Goal: Information Seeking & Learning: Learn about a topic

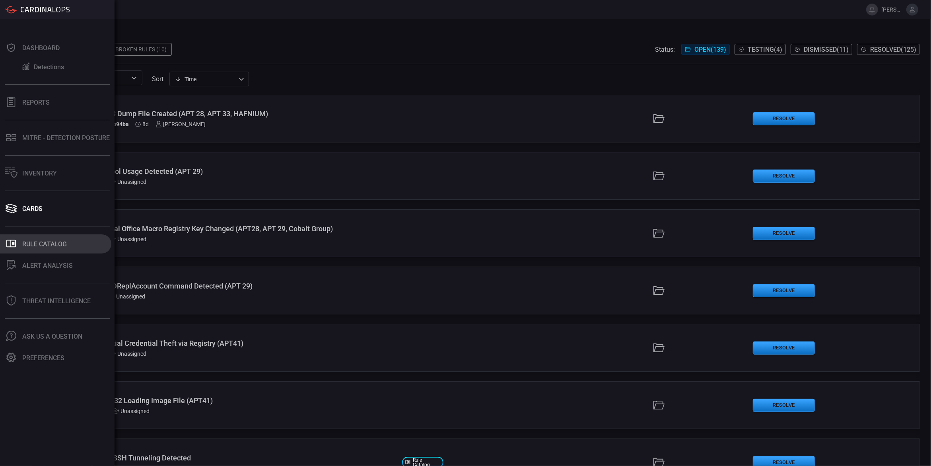
click at [15, 240] on icon at bounding box center [11, 244] width 10 height 8
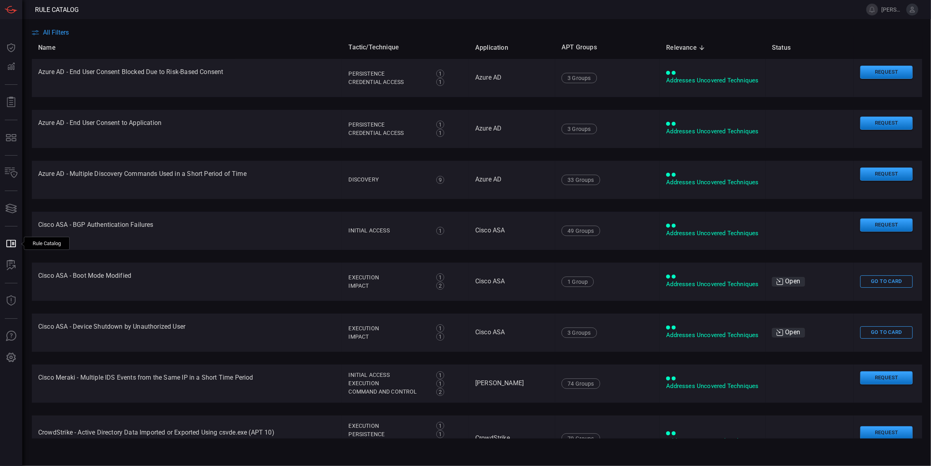
click at [47, 35] on span "All Filters" at bounding box center [56, 33] width 26 height 8
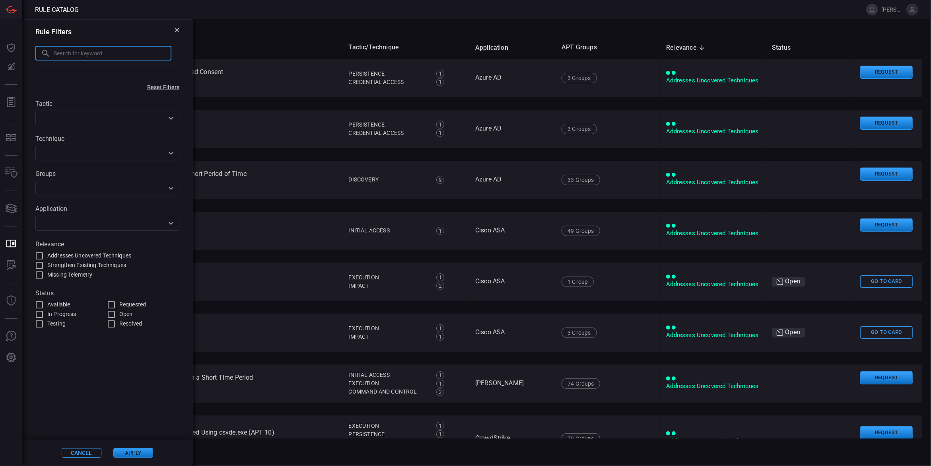
paste input "Deployment Created or Modified"
type input "Deployment Created or Modified"
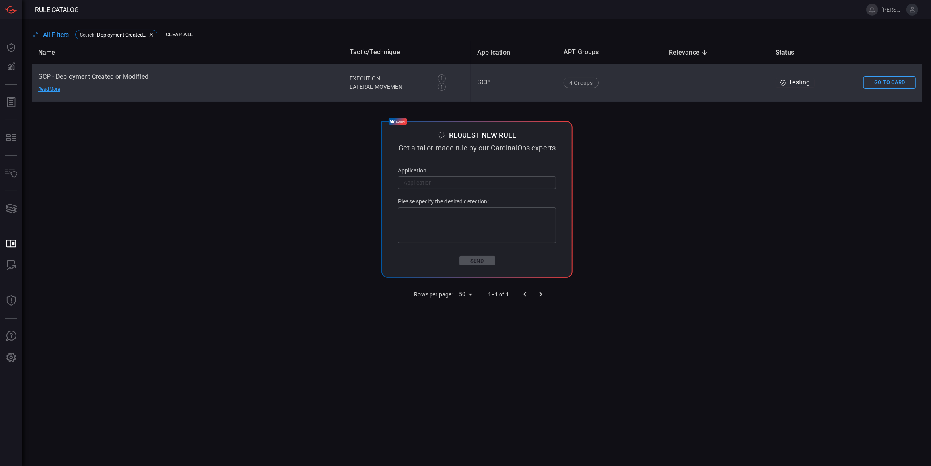
click at [101, 77] on td "GCP - Deployment Created or Modified Read More" at bounding box center [187, 83] width 311 height 38
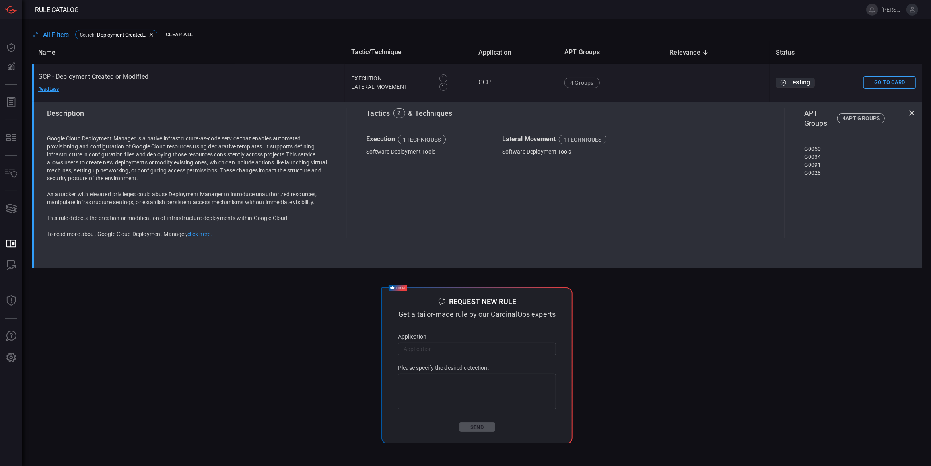
click at [634, 201] on div "Tactics 2 & Techniques Execution 1 techniques Software Deployment Tools Lateral…" at bounding box center [566, 173] width 438 height 130
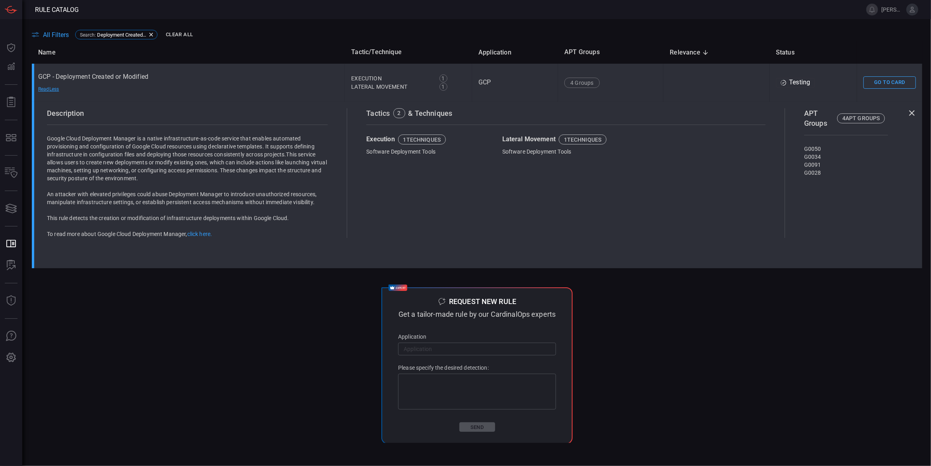
click at [99, 76] on td "GCP - Deployment Created or Modified Read Less" at bounding box center [188, 83] width 313 height 38
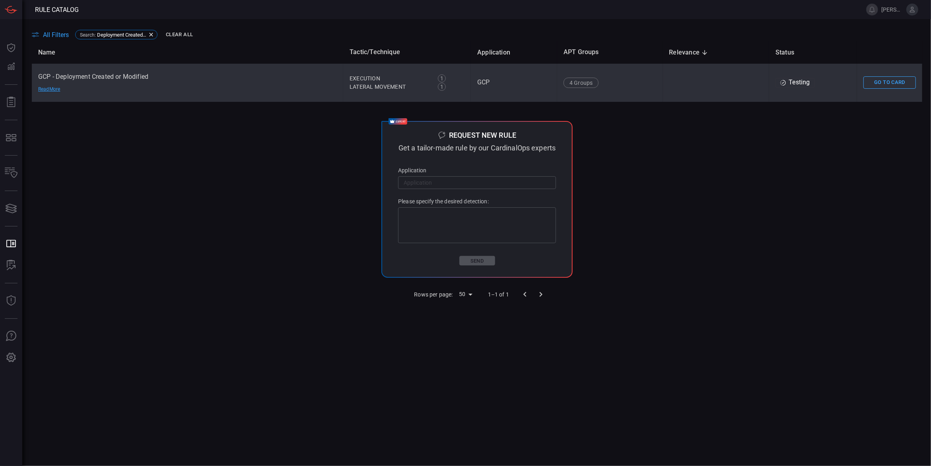
click at [280, 78] on td "GCP - Deployment Created or Modified Read More" at bounding box center [187, 83] width 311 height 38
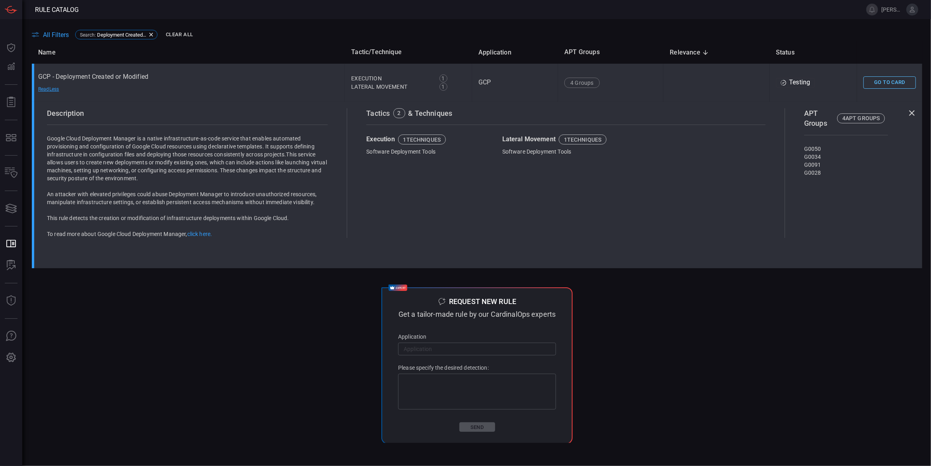
click at [886, 85] on button "Go To Card" at bounding box center [889, 82] width 52 height 12
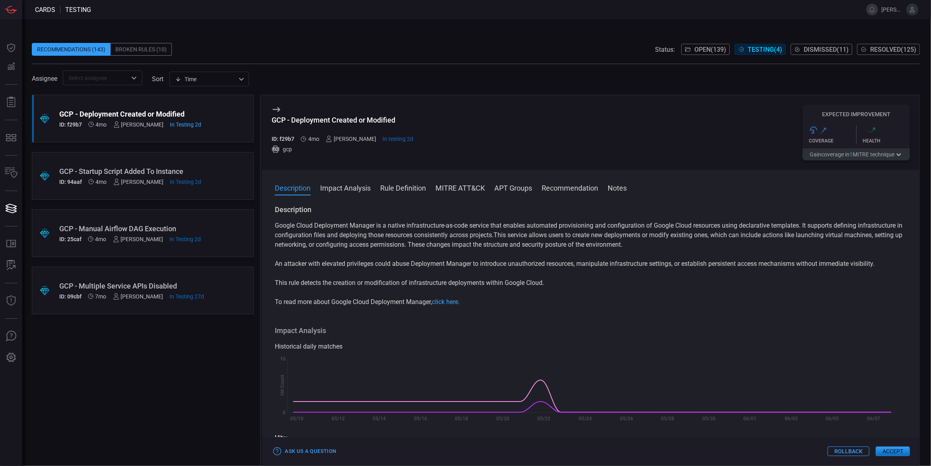
click at [472, 189] on button "MITRE ATT&CK" at bounding box center [459, 188] width 49 height 10
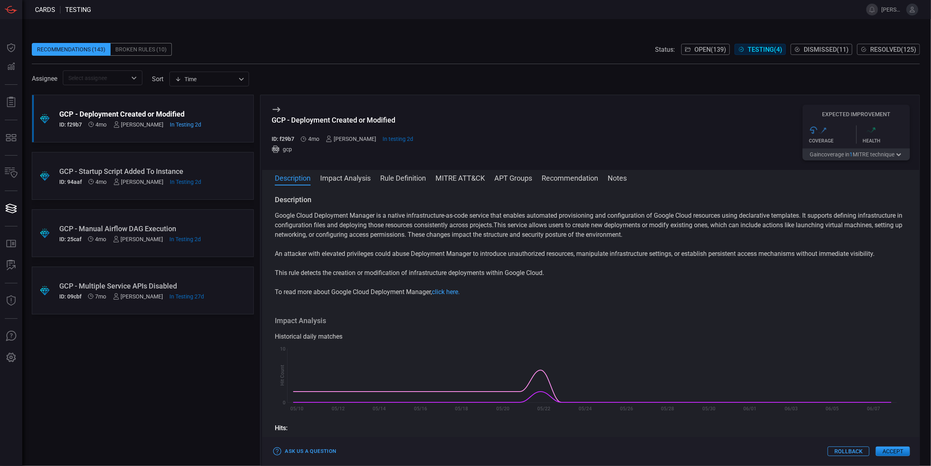
click at [468, 177] on button "MITRE ATT&CK" at bounding box center [459, 178] width 49 height 10
drag, startPoint x: 277, startPoint y: 274, endPoint x: 369, endPoint y: 276, distance: 91.9
click at [369, 276] on p "This rule detects the creation or modification of infrastructure deployments wi…" at bounding box center [591, 273] width 632 height 10
drag, startPoint x: 272, startPoint y: 275, endPoint x: 550, endPoint y: 274, distance: 278.0
click at [550, 274] on div "Description Google Cloud Deployment Manager is a native infrastructure-as-code …" at bounding box center [590, 324] width 657 height 258
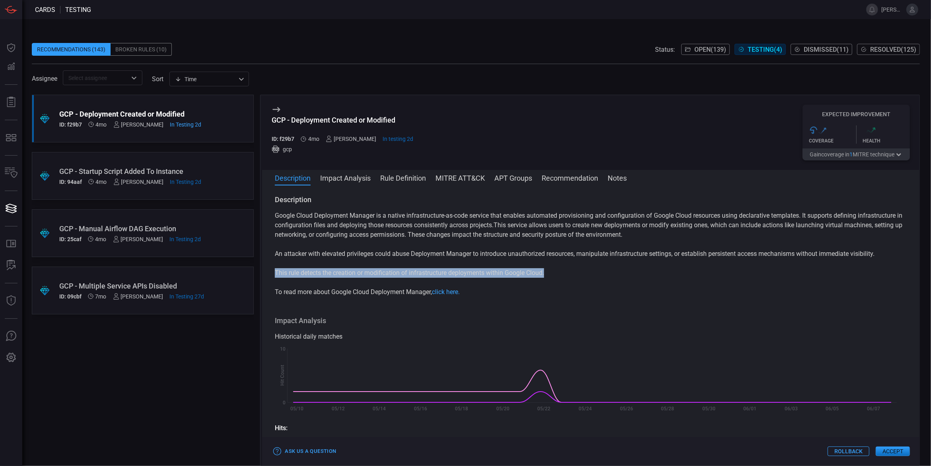
click at [472, 179] on button "MITRE ATT&CK" at bounding box center [459, 178] width 49 height 10
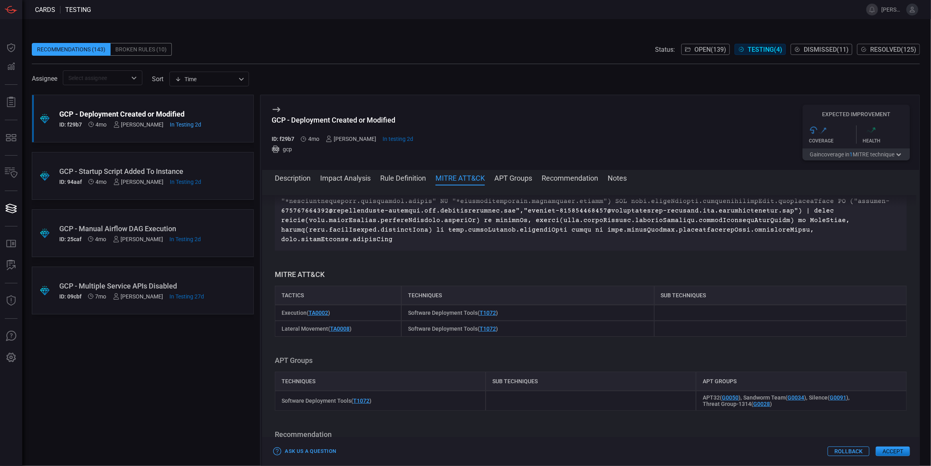
scroll to position [352, 0]
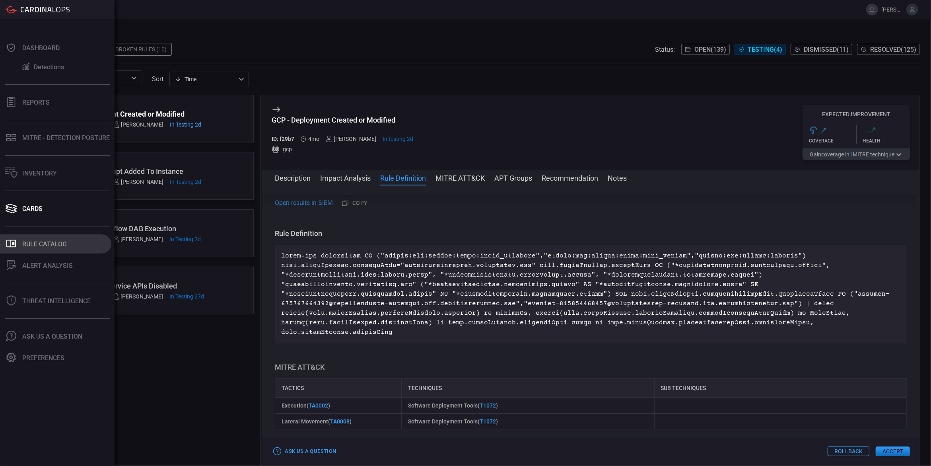
click at [42, 245] on div "Rule Catalog" at bounding box center [44, 244] width 45 height 8
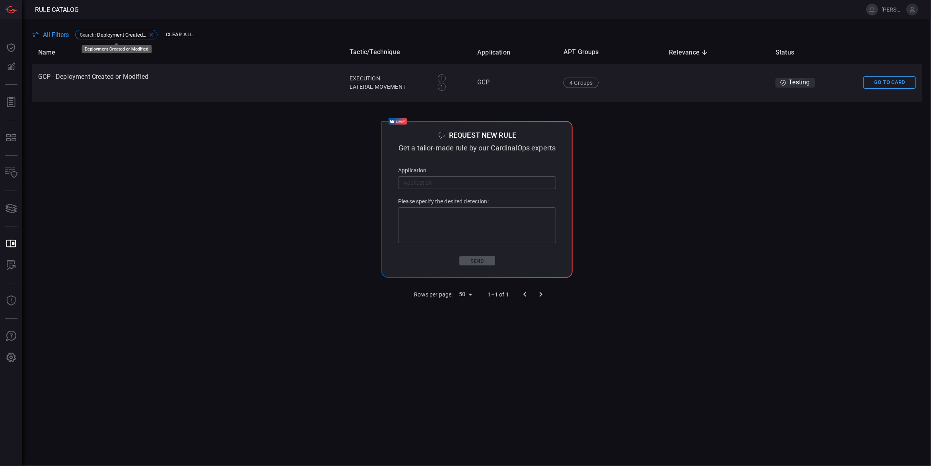
click at [148, 34] on icon at bounding box center [151, 34] width 6 height 6
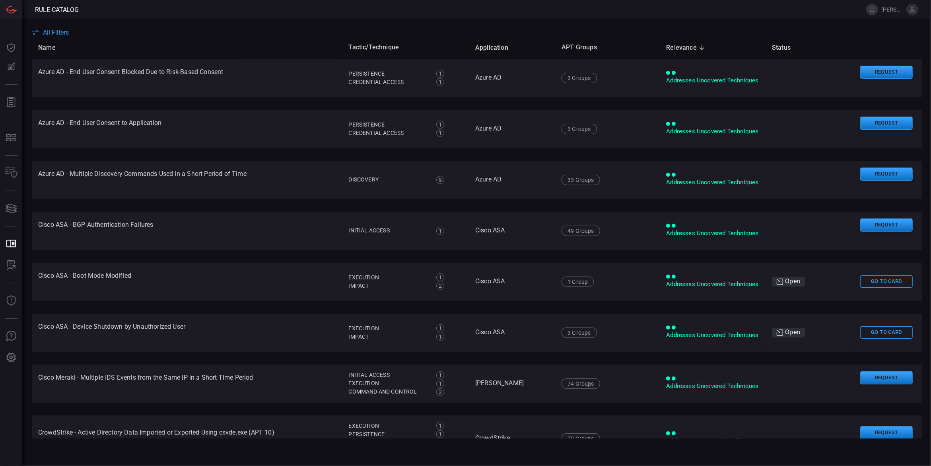
click at [60, 30] on span "All Filters" at bounding box center [56, 33] width 26 height 8
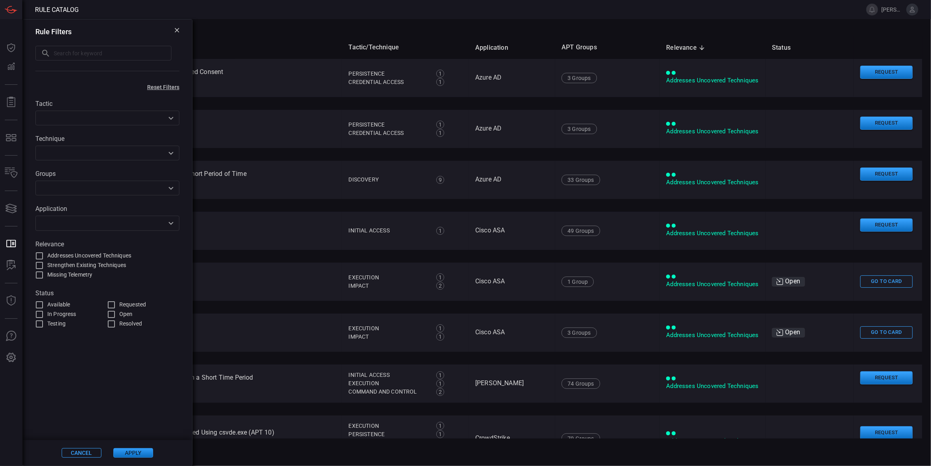
click at [80, 52] on input "text" at bounding box center [113, 53] width 118 height 15
type input "startup script added to instance"
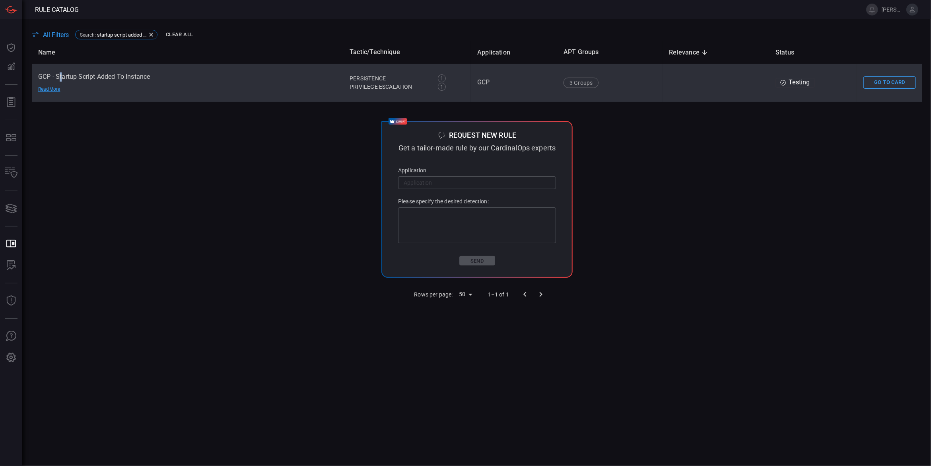
click at [61, 76] on td "GCP - Startup Script Added To Instance Read More" at bounding box center [187, 83] width 311 height 38
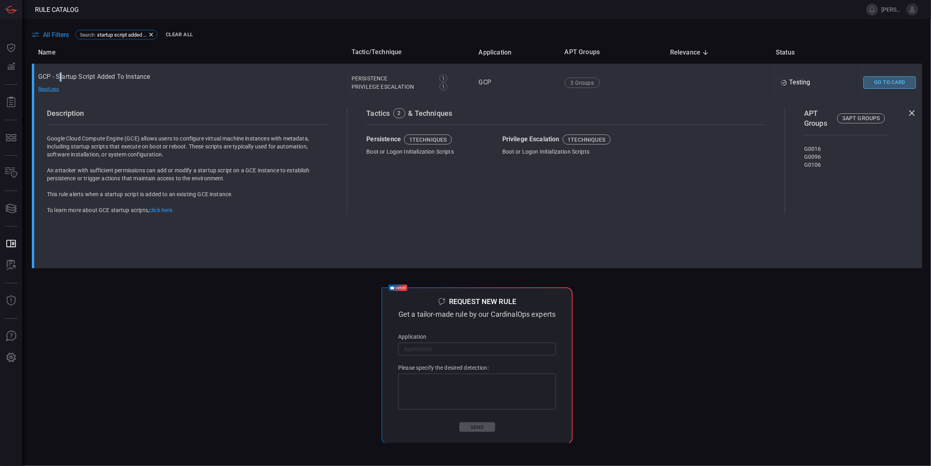
click at [875, 80] on button "Go To Card" at bounding box center [889, 82] width 52 height 12
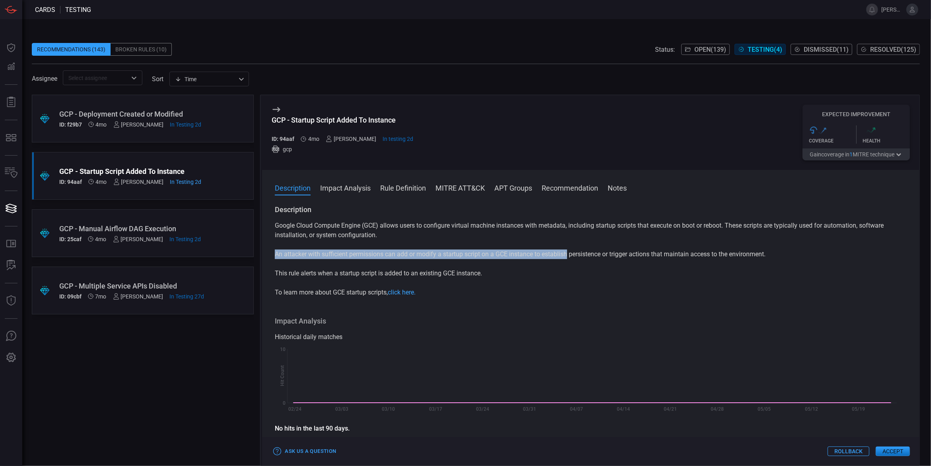
drag, startPoint x: 568, startPoint y: 255, endPoint x: 635, endPoint y: 263, distance: 67.4
click at [635, 263] on div "Google Cloud Compute Engine (GCE) allows users to configure virtual machine ins…" at bounding box center [591, 259] width 632 height 76
click at [444, 187] on button "MITRE ATT&CK" at bounding box center [459, 188] width 49 height 10
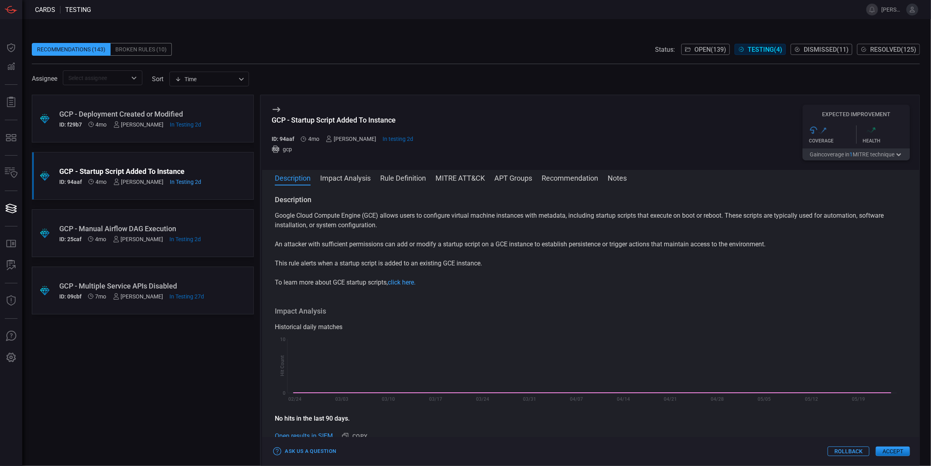
click at [399, 243] on p "An attacker with sufficient permissions can add or modify a startup script on a…" at bounding box center [591, 244] width 632 height 10
drag, startPoint x: 399, startPoint y: 243, endPoint x: 492, endPoint y: 256, distance: 93.5
click at [492, 256] on div "Google Cloud Compute Engine (GCE) allows users to configure virtual machine ins…" at bounding box center [591, 249] width 632 height 76
click at [577, 241] on p "An attacker with sufficient permissions can add or modify a startup script on a…" at bounding box center [591, 244] width 632 height 10
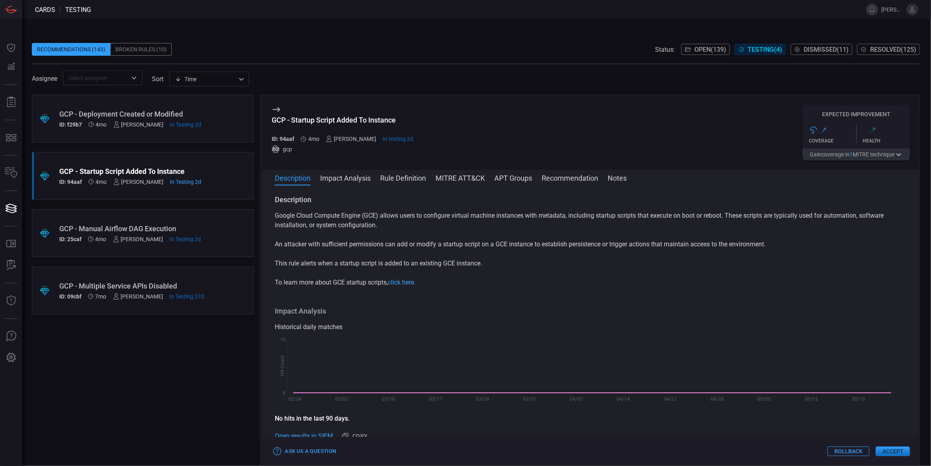
click at [584, 246] on p "An attacker with sufficient permissions can add or modify a startup script on a…" at bounding box center [591, 244] width 632 height 10
click at [478, 178] on button "MITRE ATT&CK" at bounding box center [459, 178] width 49 height 10
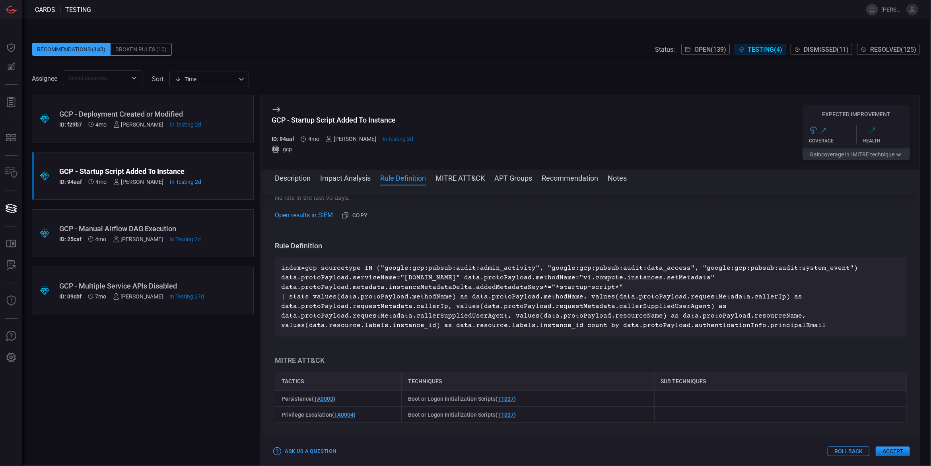
scroll to position [134, 0]
